Goal: Information Seeking & Learning: Learn about a topic

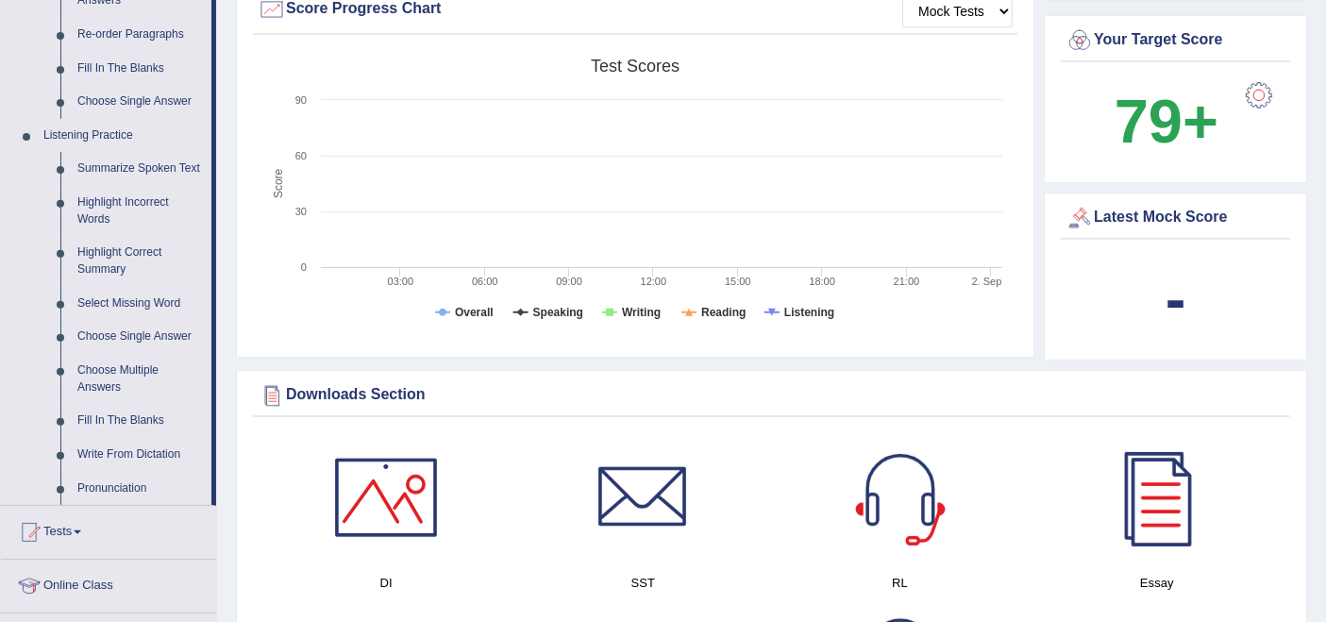
scroll to position [733, 0]
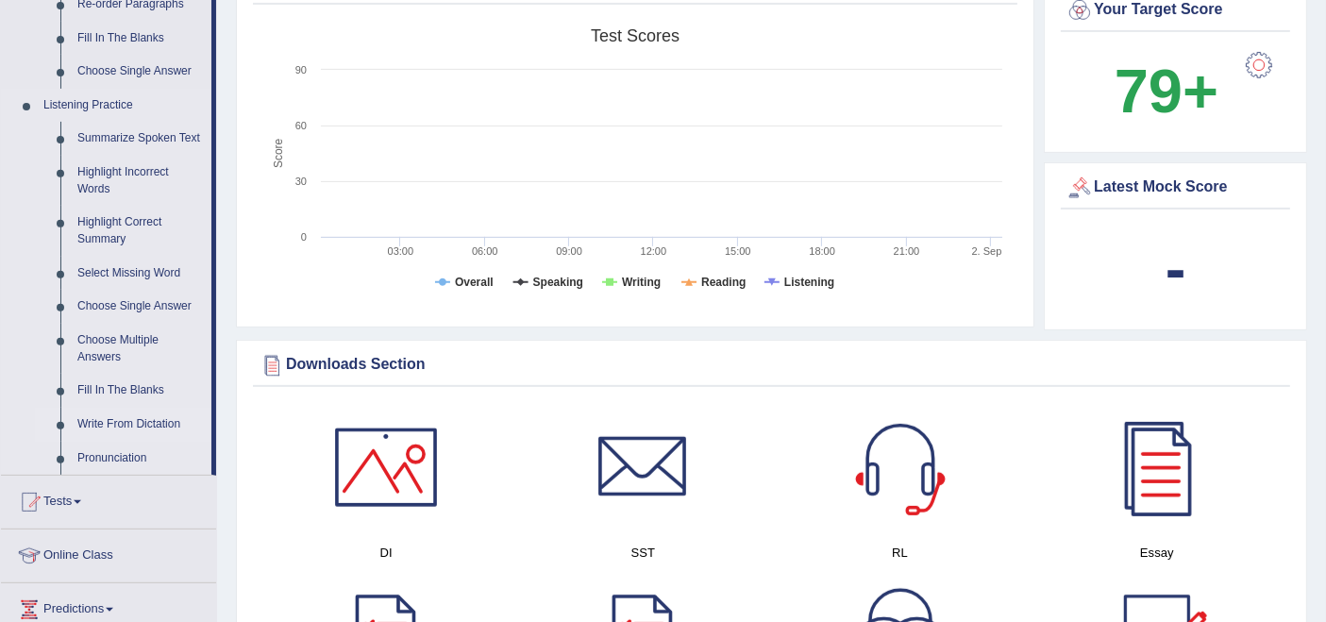
click at [158, 429] on link "Write From Dictation" at bounding box center [140, 425] width 143 height 34
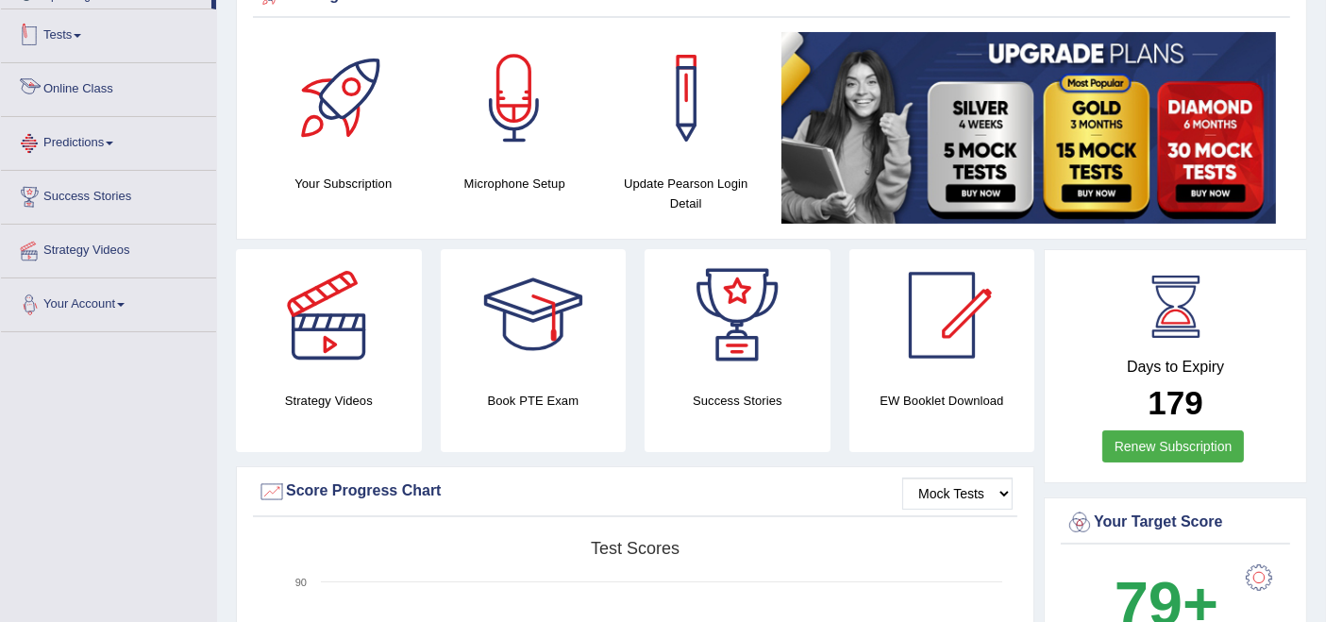
scroll to position [317, 0]
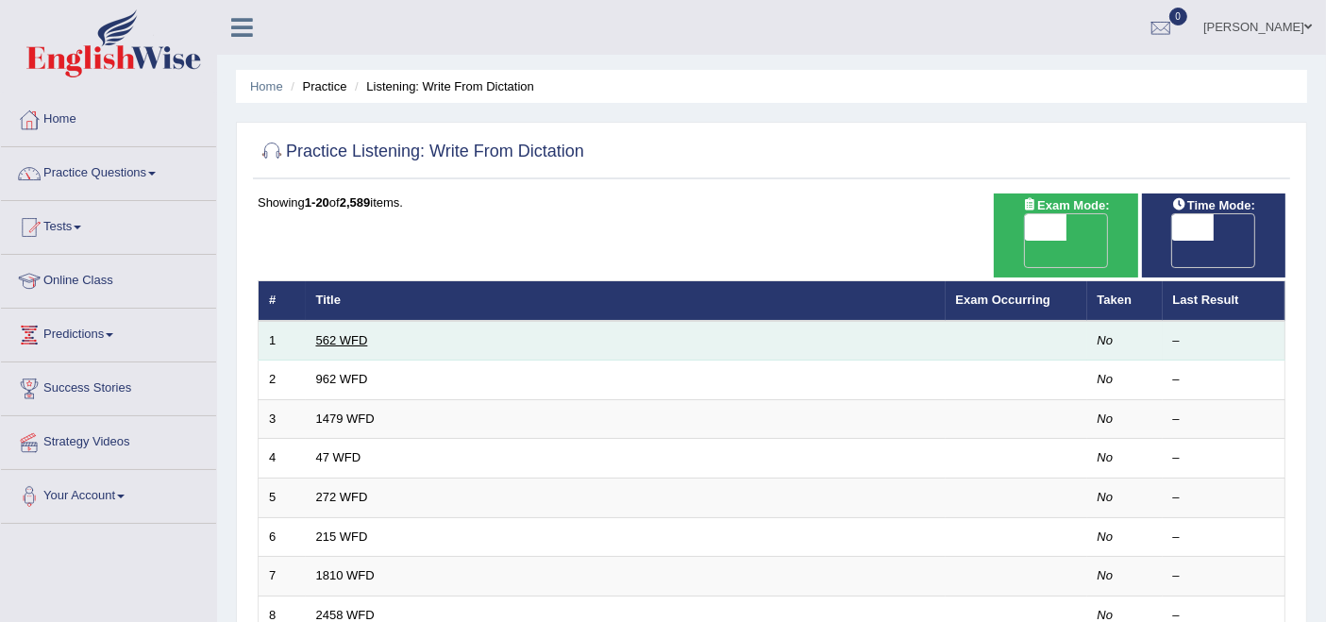
click at [340, 333] on link "562 WFD" at bounding box center [342, 340] width 52 height 14
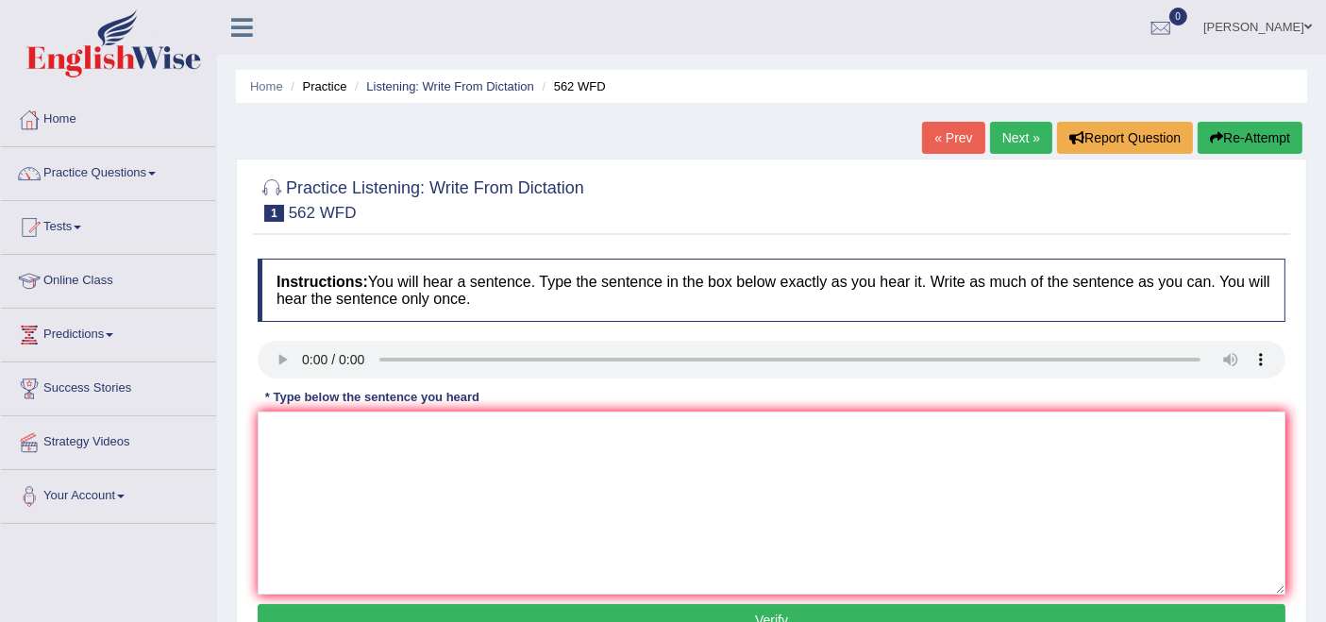
click at [950, 136] on link "« Prev" at bounding box center [953, 138] width 62 height 32
click at [328, 480] on textarea at bounding box center [772, 503] width 1028 height 183
click at [353, 479] on textarea at bounding box center [772, 503] width 1028 height 183
click at [270, 433] on textarea "tdhhproportion of the post graduate students." at bounding box center [772, 503] width 1028 height 183
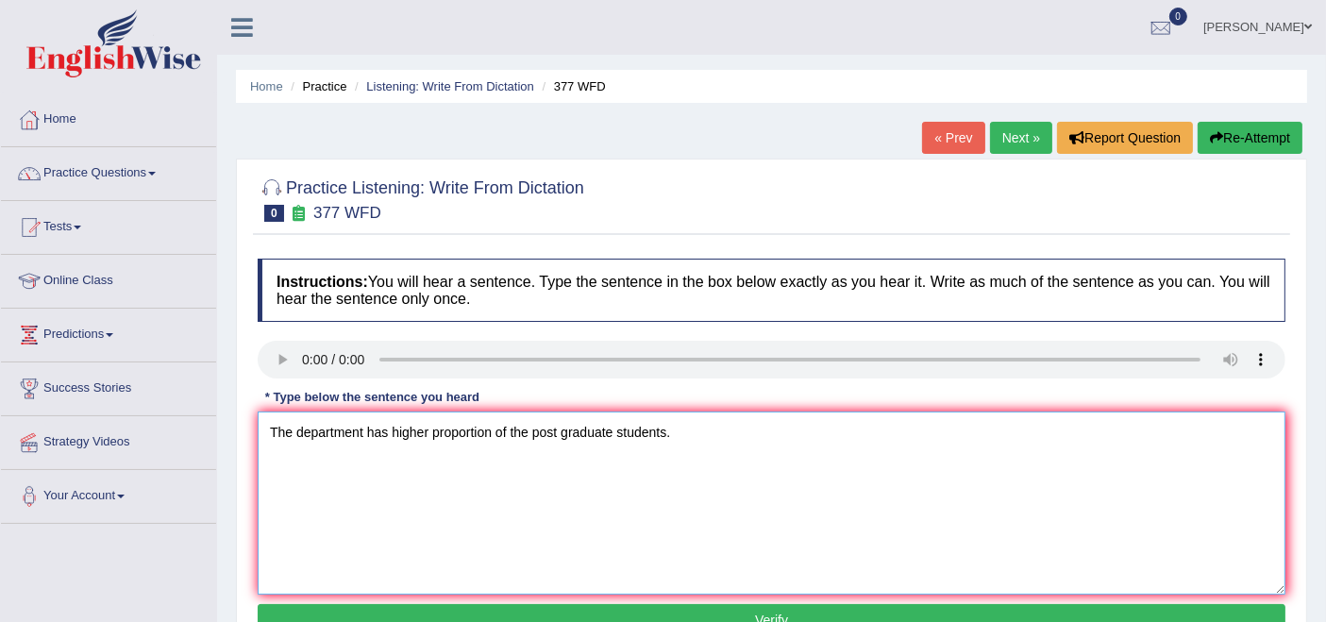
click at [612, 431] on textarea "The department has higher proportion of the post graduate students." at bounding box center [772, 503] width 1028 height 183
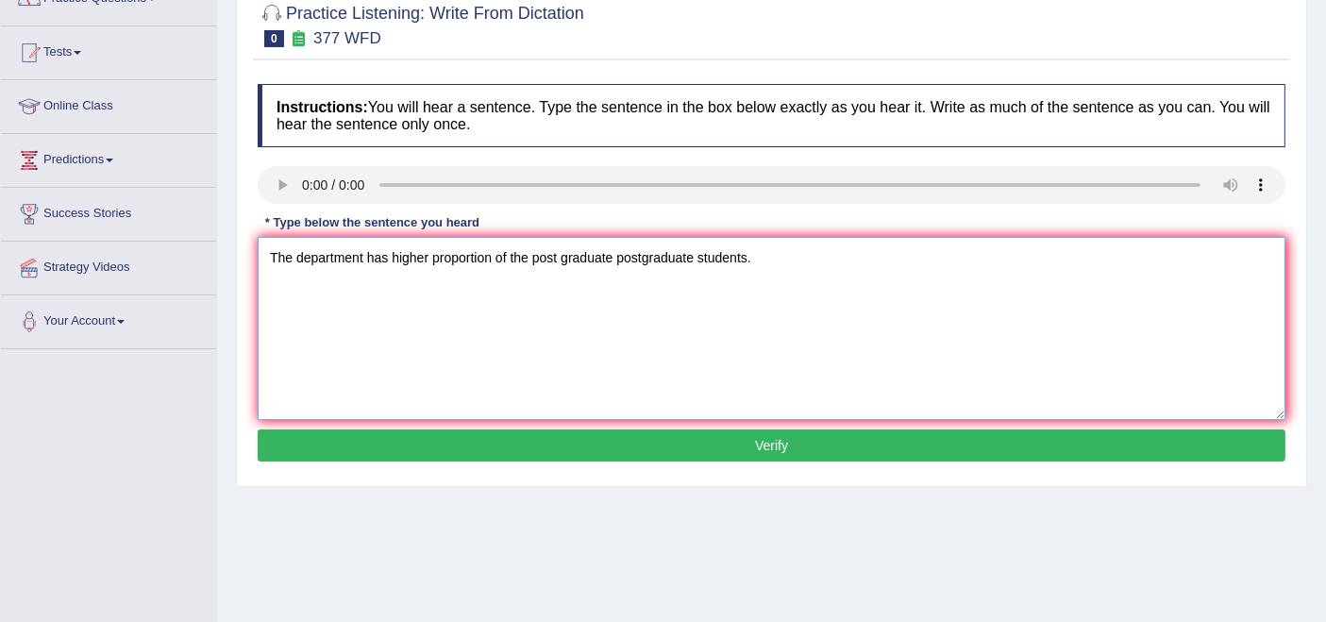
scroll to position [210, 0]
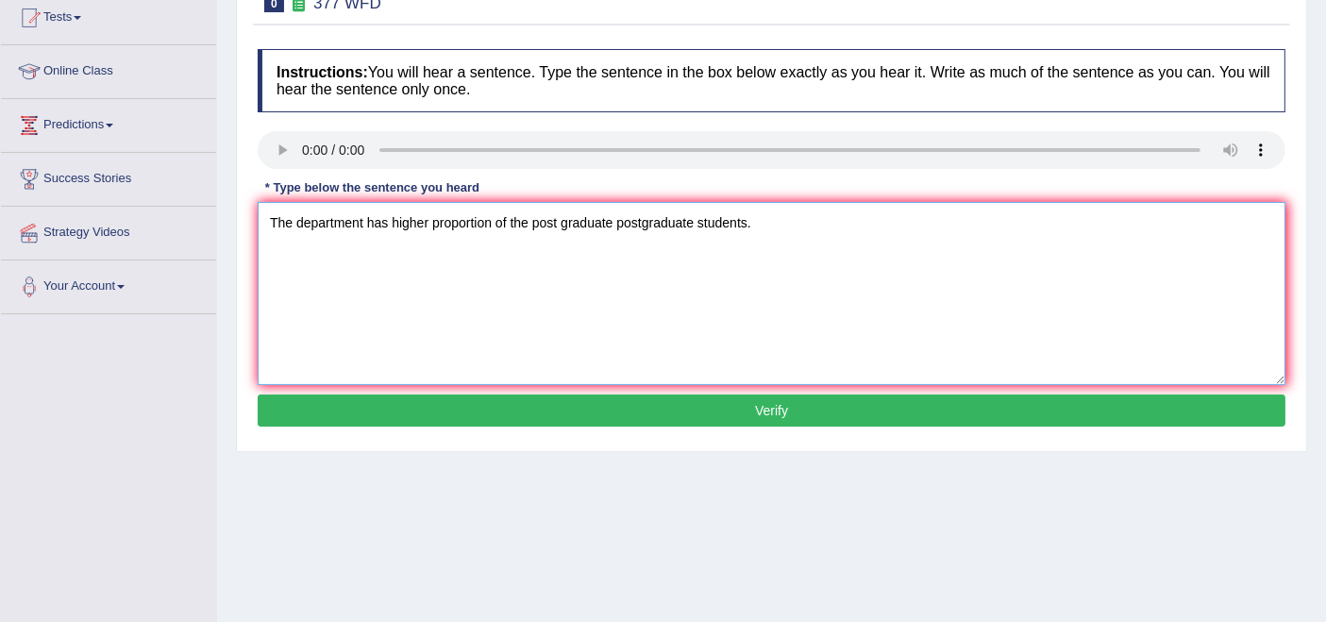
click at [616, 220] on textarea "The department has higher proportion of the post graduate postgraduate students." at bounding box center [772, 293] width 1028 height 183
type textarea "The department has higher proportion of the post graduate graduation postgradua…"
click at [696, 422] on button "Verify" at bounding box center [772, 411] width 1028 height 32
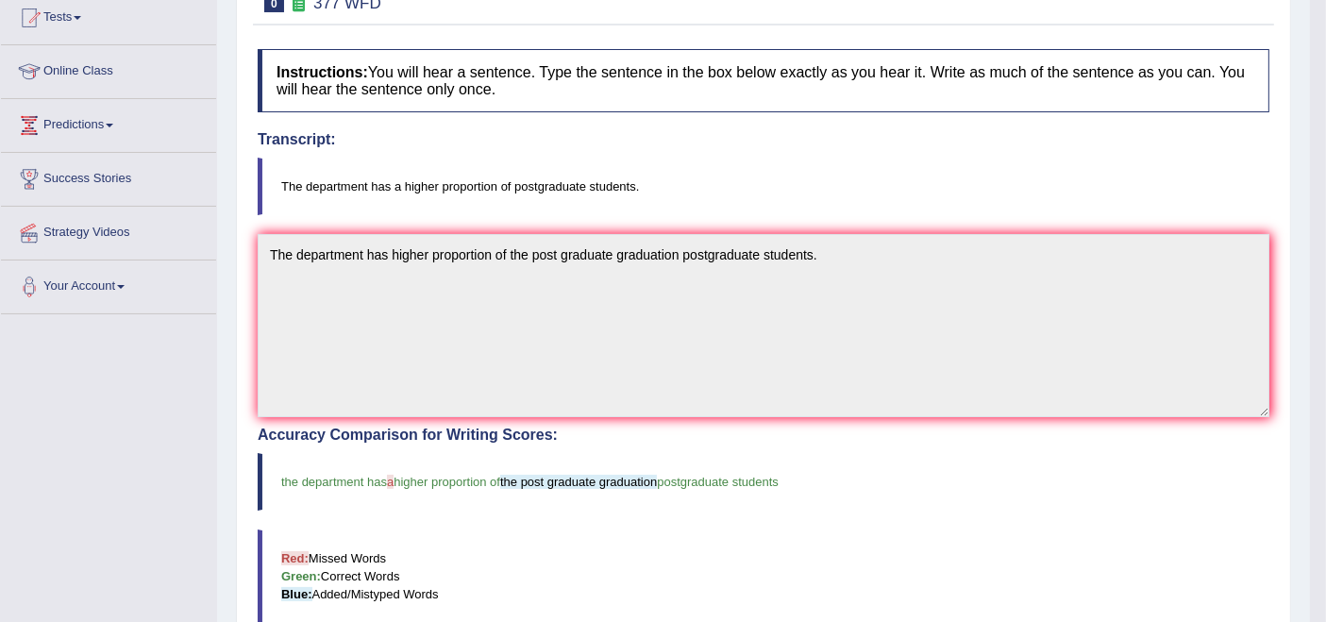
scroll to position [105, 0]
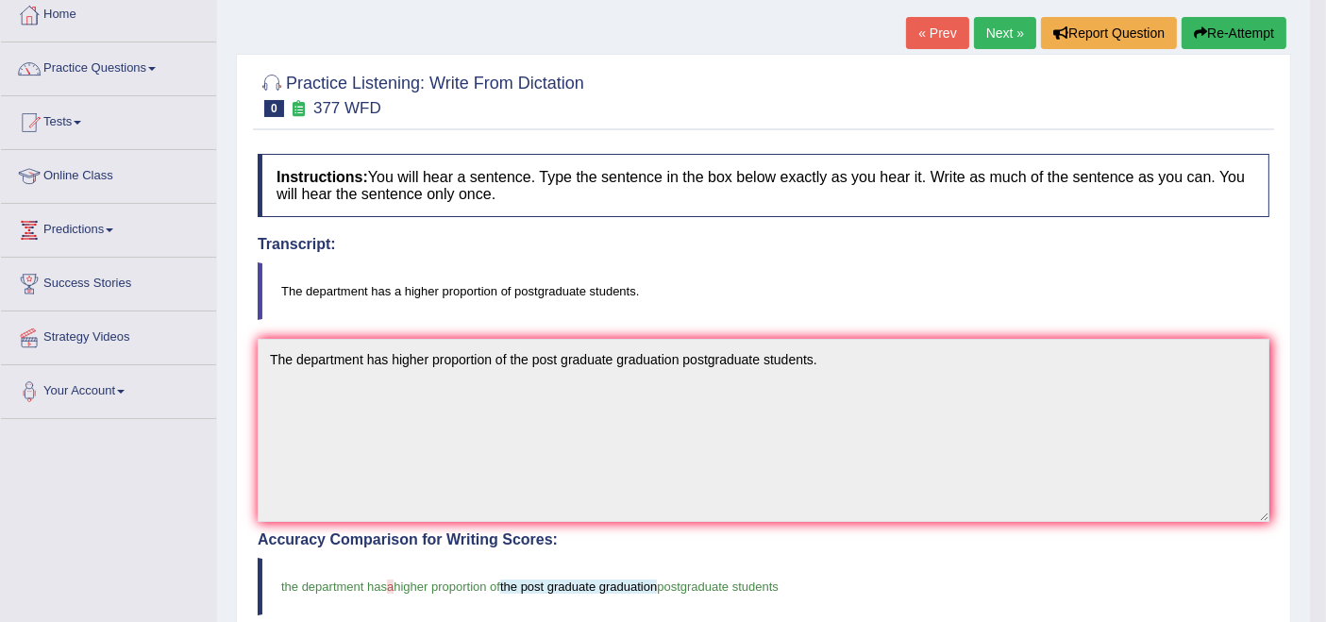
click at [992, 33] on link "Next »" at bounding box center [1005, 33] width 62 height 32
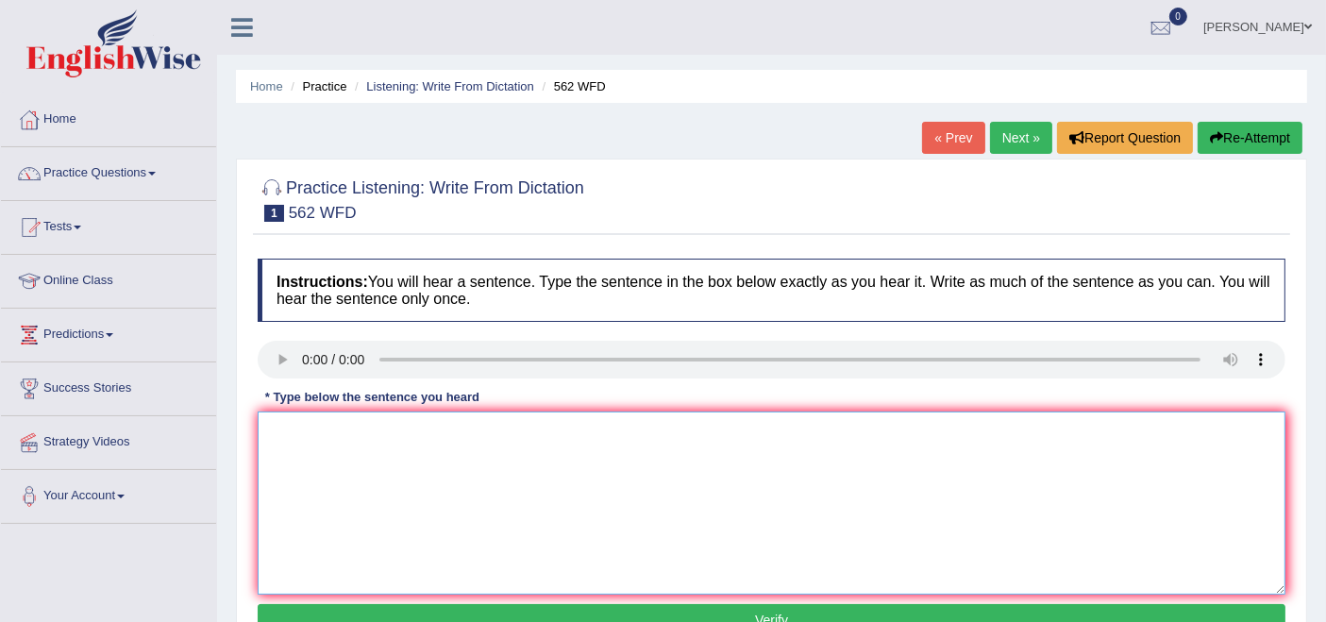
click at [313, 456] on textarea at bounding box center [772, 503] width 1028 height 183
click at [283, 432] on textarea "tgbetween the rich and the poor does not decrease." at bounding box center [772, 503] width 1028 height 183
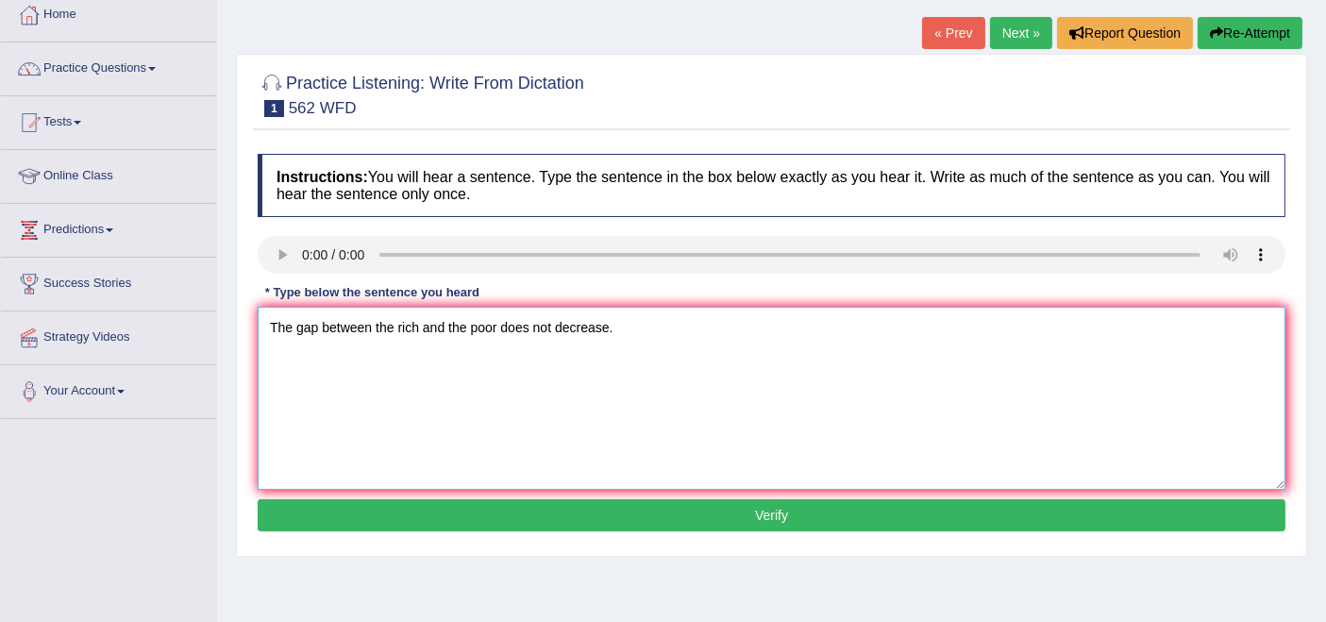
type textarea "The gap between the rich and the poor does not decrease."
click at [547, 507] on button "Verify" at bounding box center [772, 515] width 1028 height 32
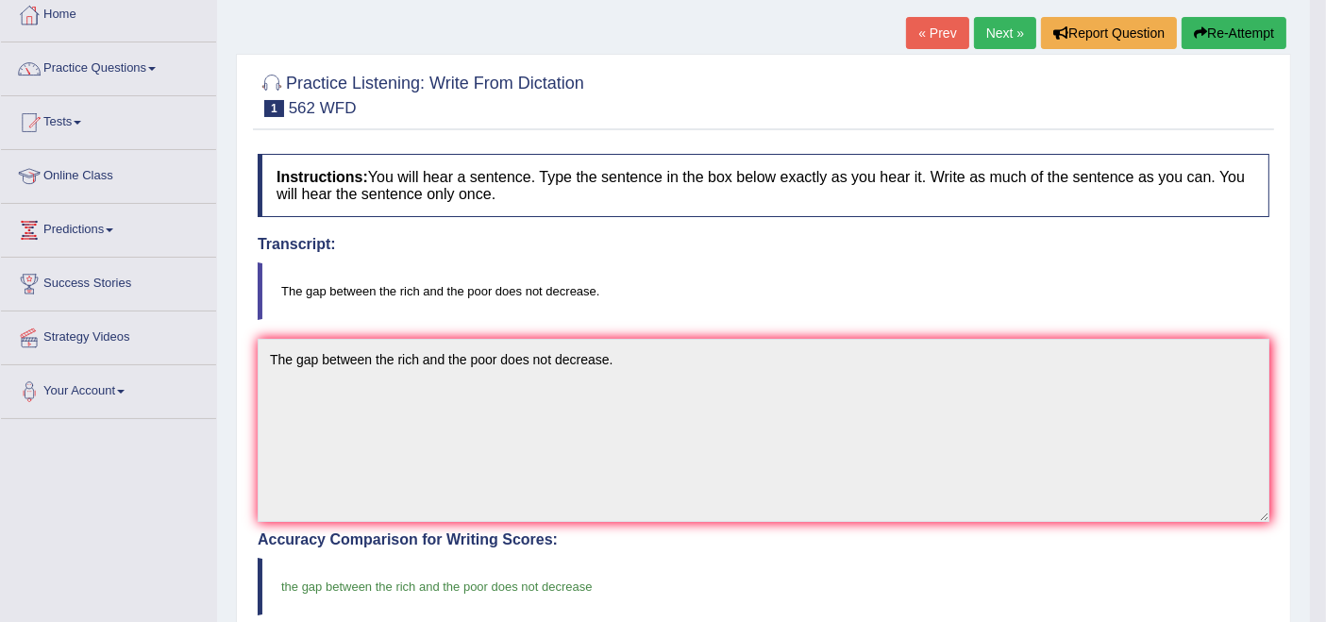
click at [994, 33] on link "Next »" at bounding box center [1005, 33] width 62 height 32
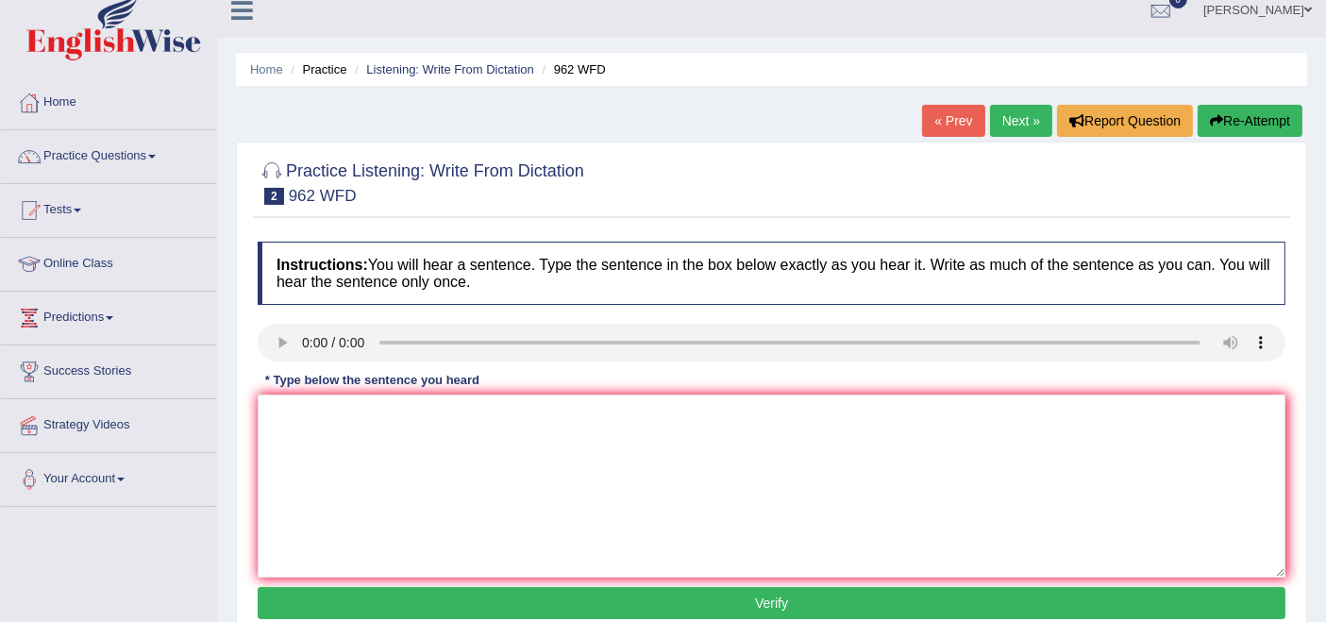
scroll to position [42, 0]
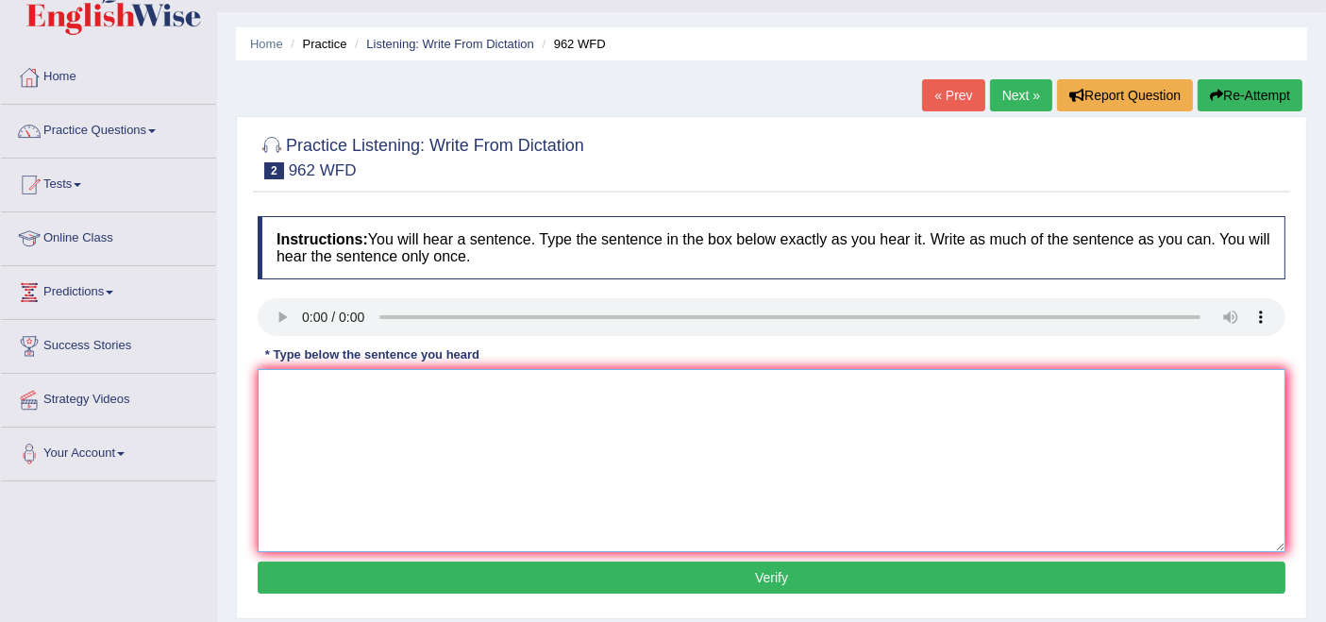
click at [321, 400] on textarea at bounding box center [772, 460] width 1028 height 183
drag, startPoint x: 411, startPoint y: 417, endPoint x: 266, endPoint y: 422, distance: 144.5
click at [266, 422] on textarea "iyhaqatepryourh" at bounding box center [772, 460] width 1028 height 183
click at [316, 425] on textarea "iyhaqatepryourh" at bounding box center [772, 460] width 1028 height 183
click at [403, 386] on textarea "iyhaqatepryourh" at bounding box center [772, 460] width 1028 height 183
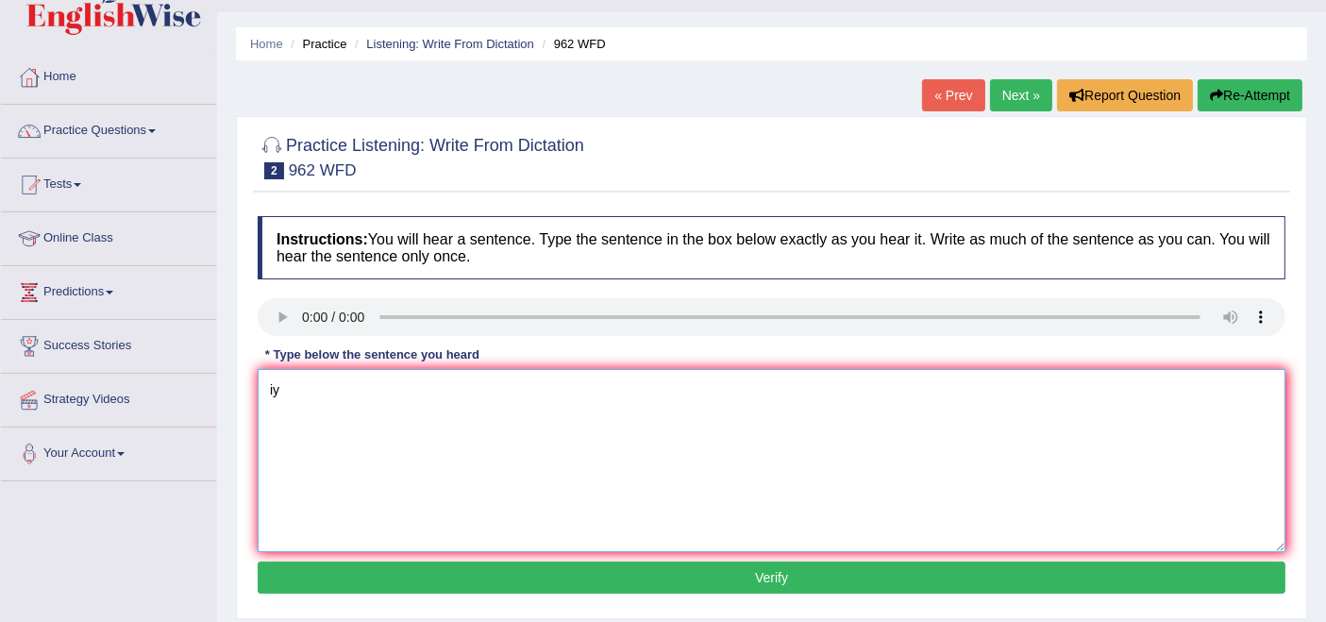
type textarea "i"
paste textarea "If you have any question questions about the exam please raised raise your hand."
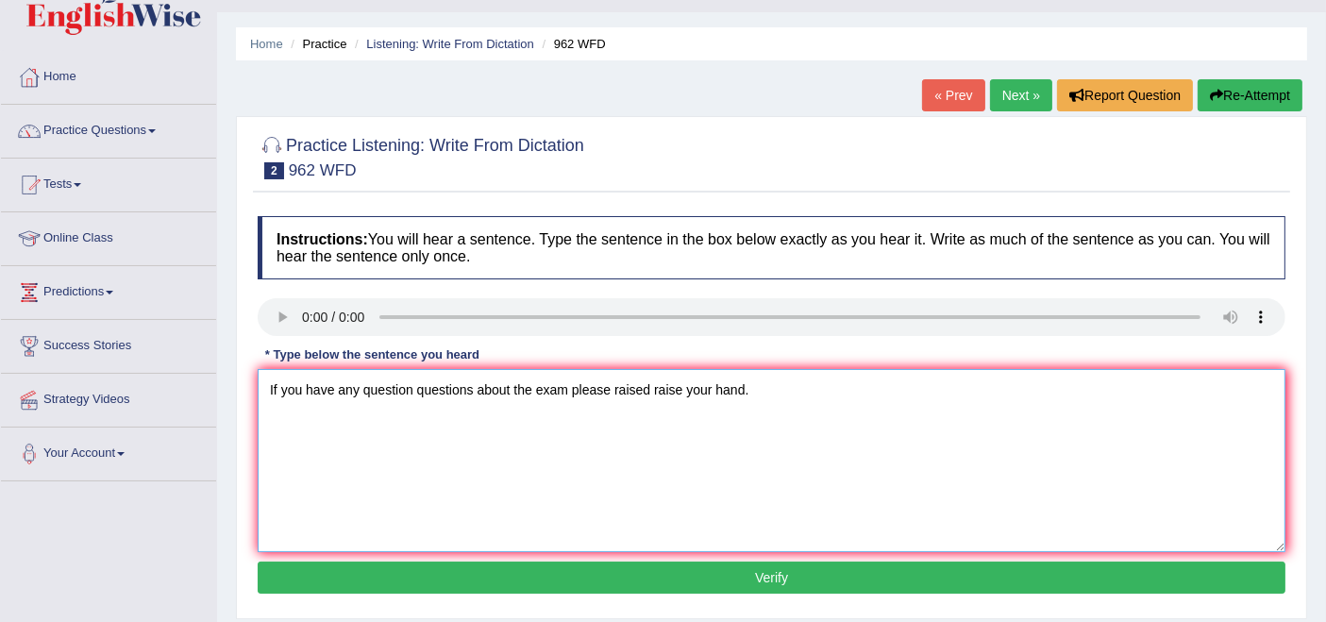
type textarea "If you have any question questions about the exam please raised raise your hand."
click at [756, 577] on button "Verify" at bounding box center [772, 578] width 1028 height 32
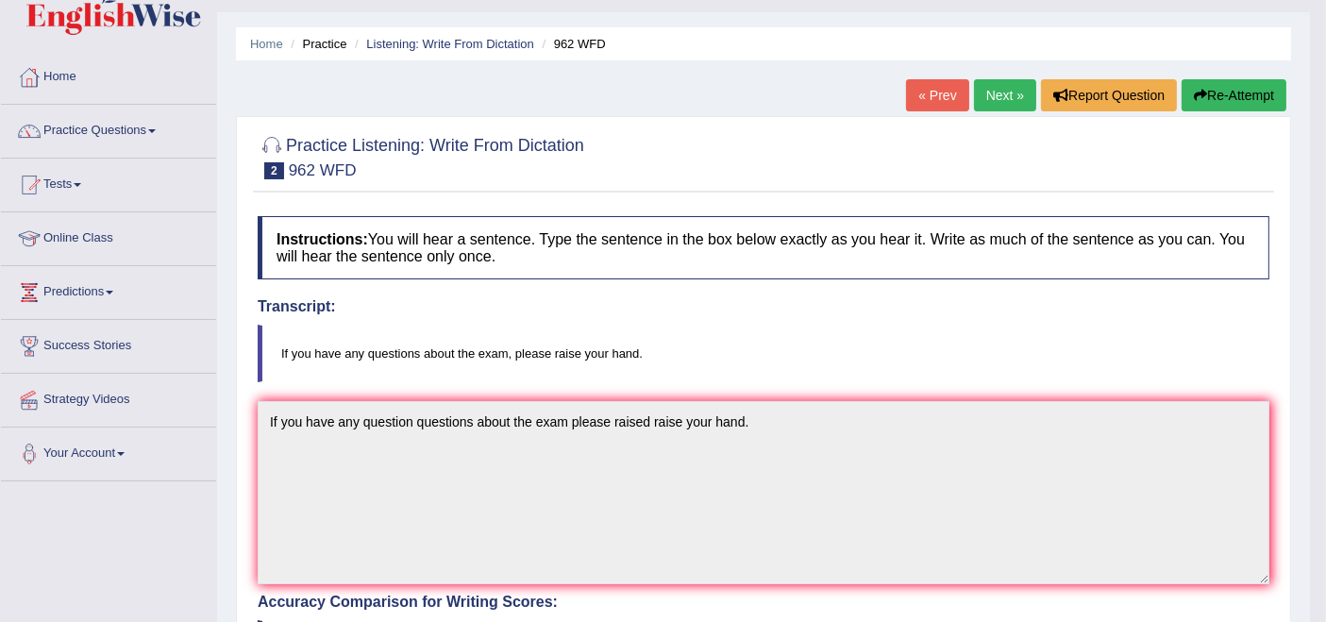
click at [1007, 98] on link "Next »" at bounding box center [1005, 95] width 62 height 32
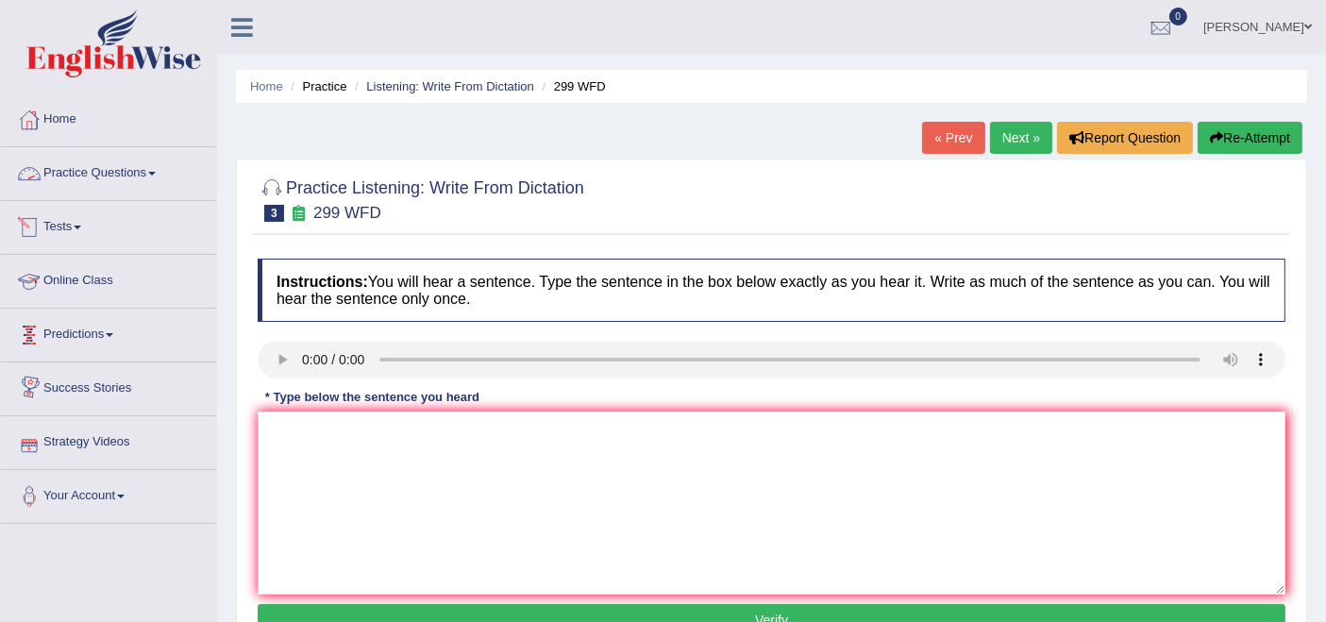
click at [87, 164] on link "Practice Questions" at bounding box center [108, 170] width 215 height 47
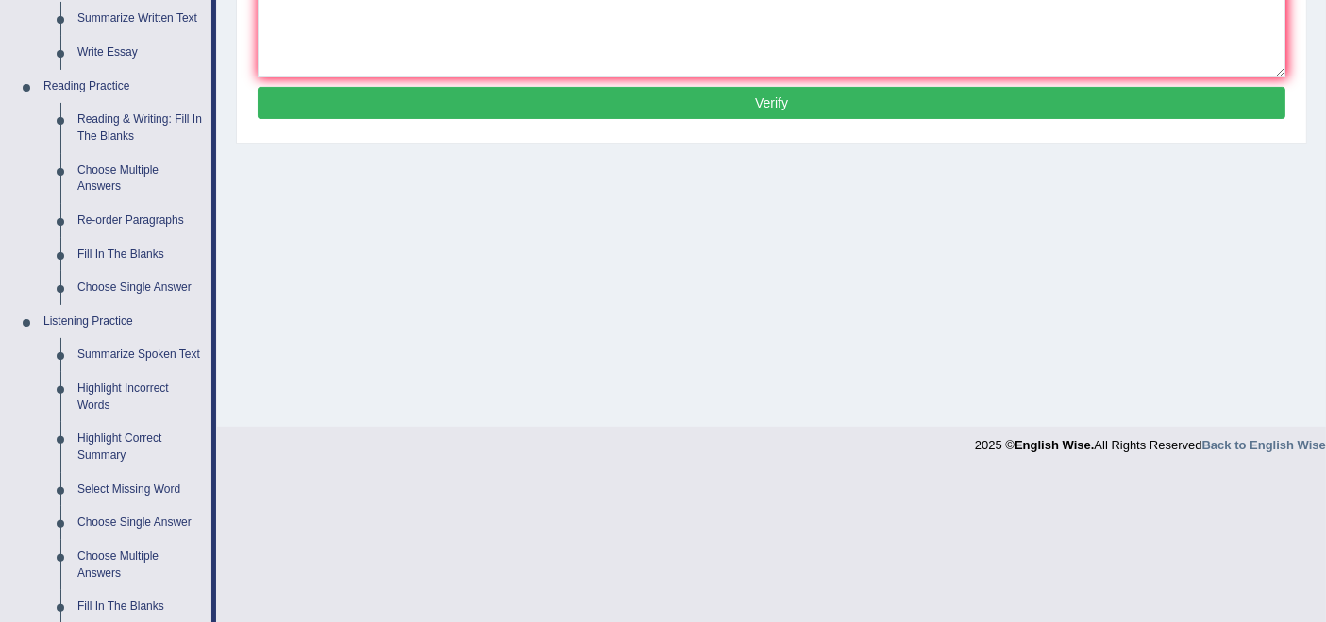
scroll to position [629, 0]
